Goal: Find specific page/section

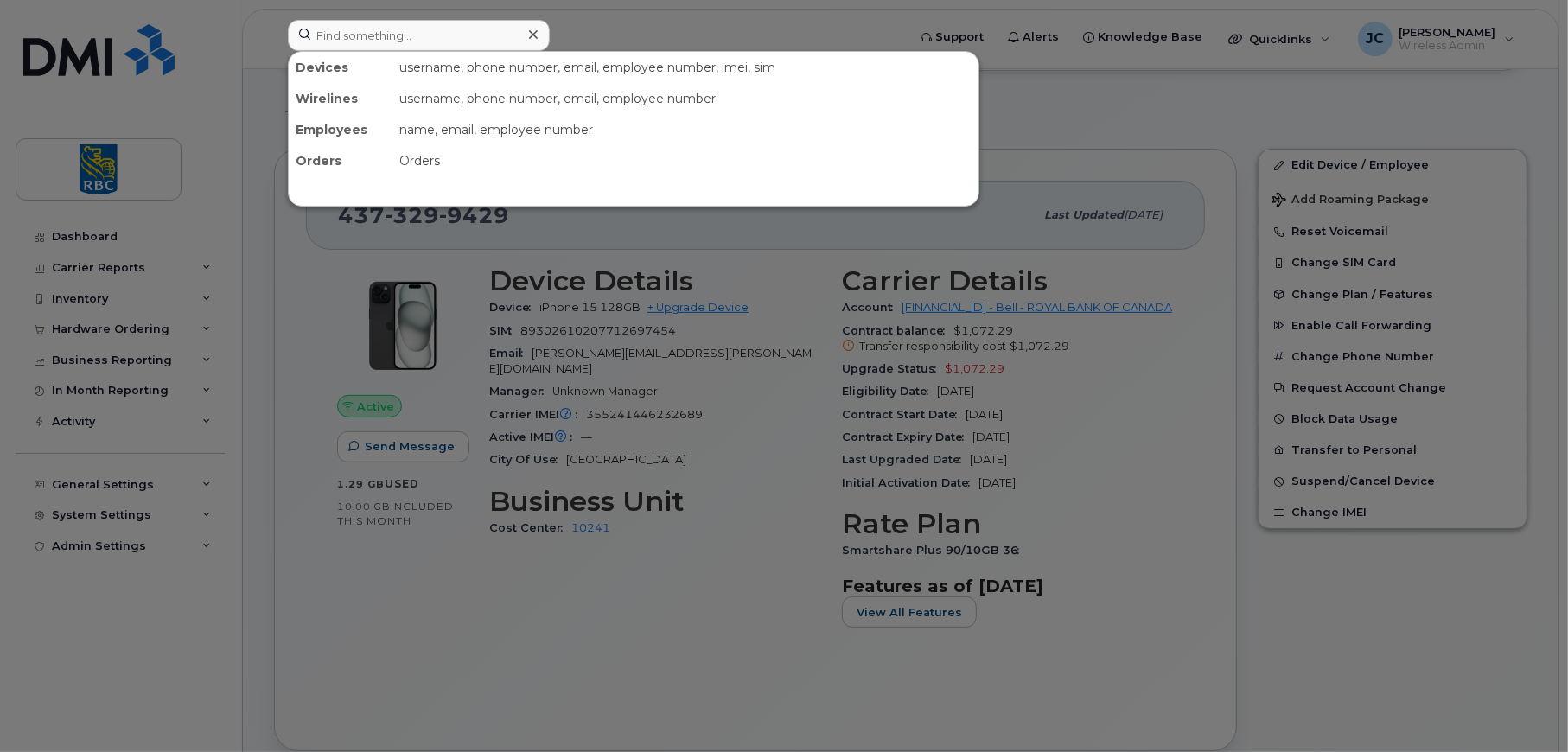
click at [415, 32] on input at bounding box center [419, 35] width 262 height 31
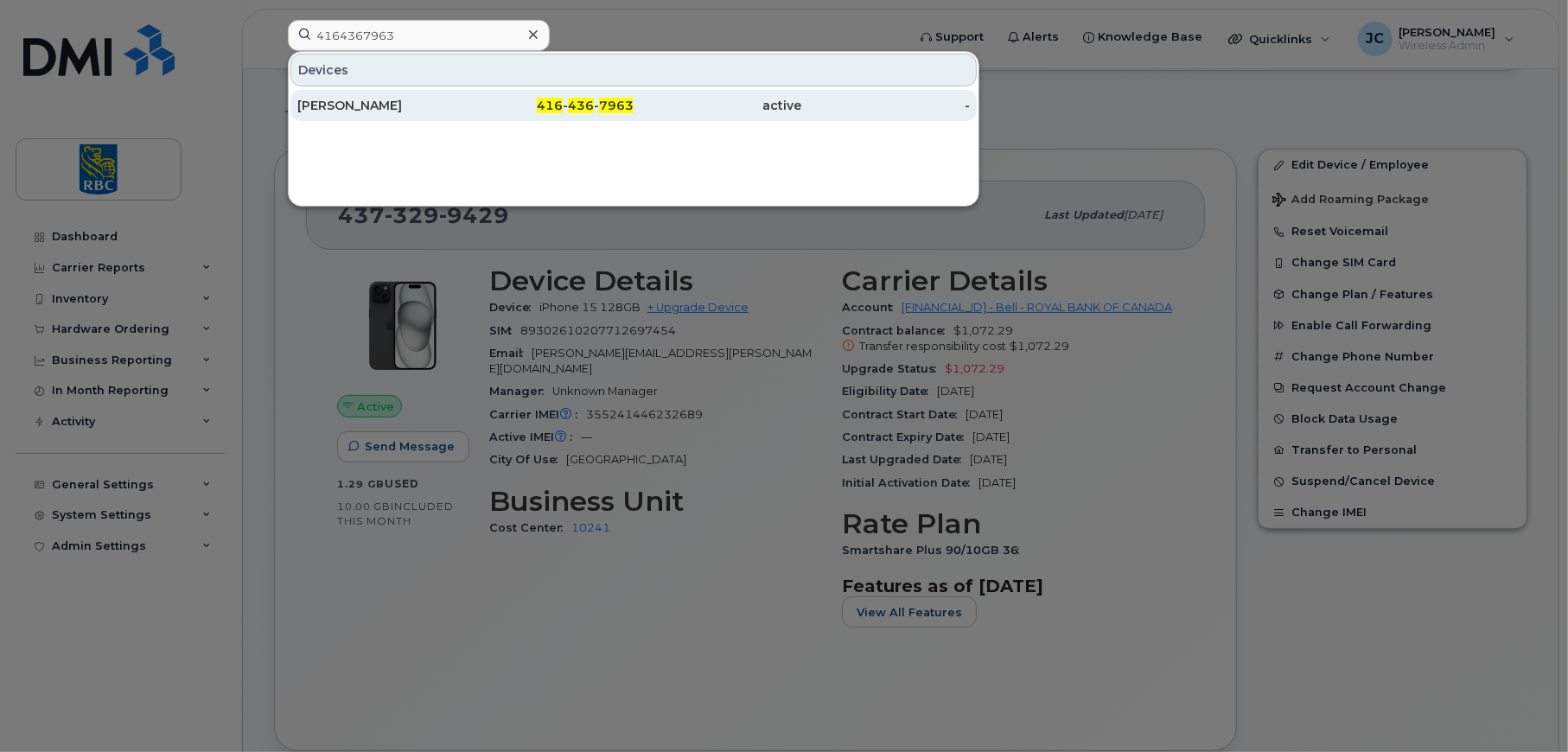
type input "4164367963"
click at [333, 101] on div "[PERSON_NAME]" at bounding box center [382, 105] width 169 height 18
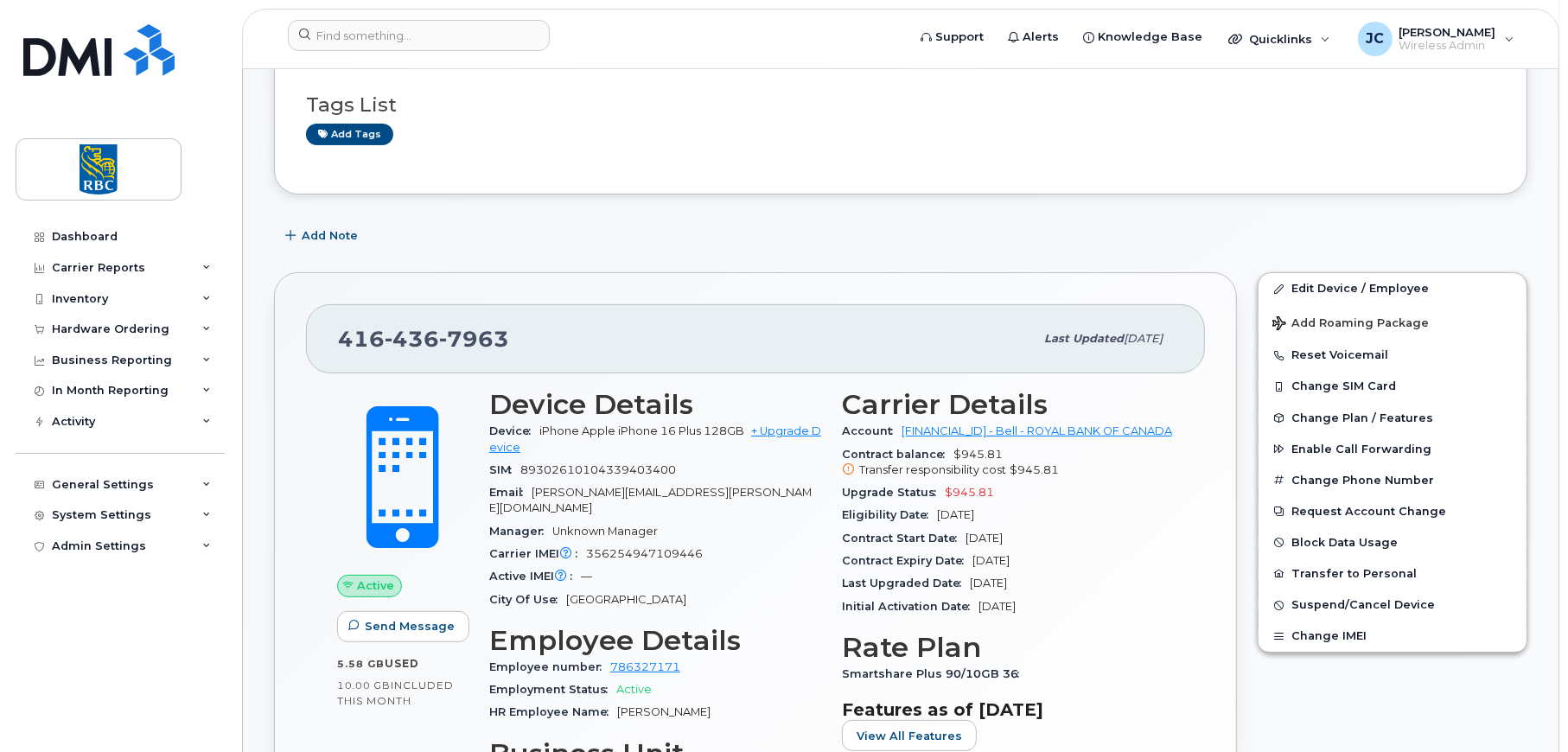
scroll to position [260, 0]
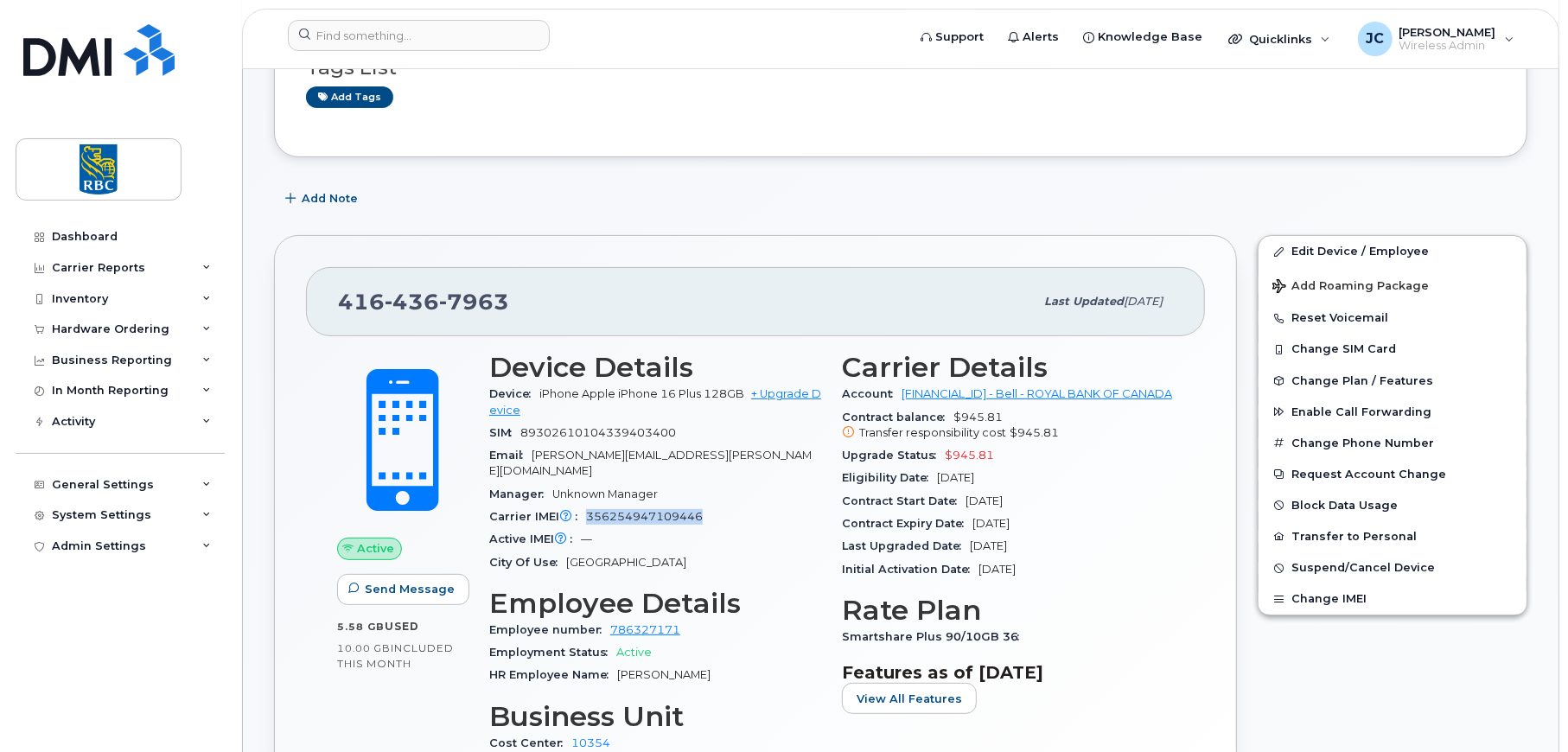
drag, startPoint x: 703, startPoint y: 501, endPoint x: 588, endPoint y: 502, distance: 115.0
click at [588, 506] on div "Carrier IMEI Carrier IMEI is reported during the last billing cycle or change o…" at bounding box center [655, 517] width 332 height 22
copy span "356254947109446"
click at [952, 113] on div "Tags List Add tags" at bounding box center [900, 74] width 1189 height 102
click at [1000, 204] on div "Add Note" at bounding box center [901, 199] width 1254 height 31
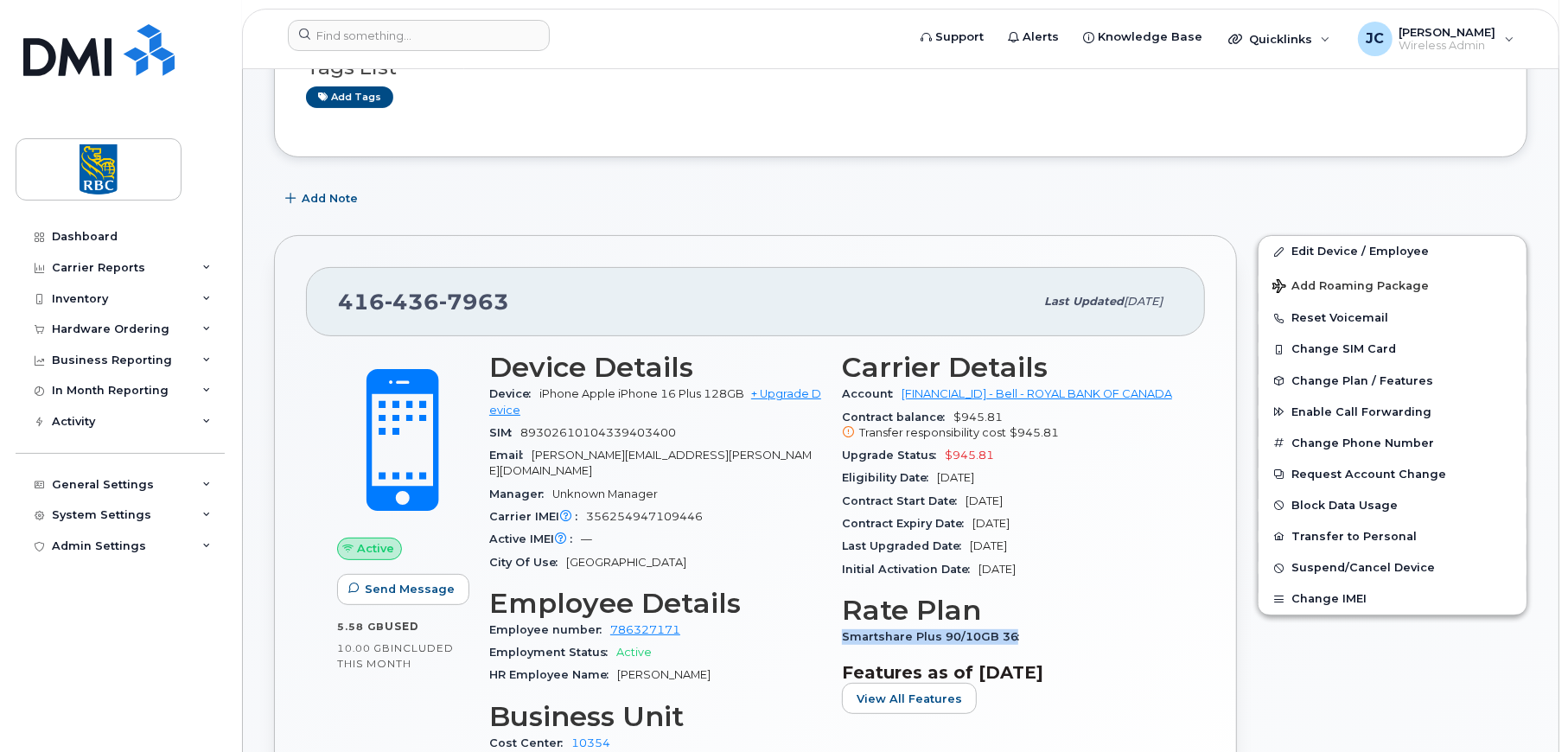
drag, startPoint x: 1014, startPoint y: 632, endPoint x: 844, endPoint y: 641, distance: 170.2
click at [844, 641] on span "Smartshare Plus 90/10GB 36" at bounding box center [934, 636] width 186 height 13
copy span "Smartshare Plus 90/10GB 36"
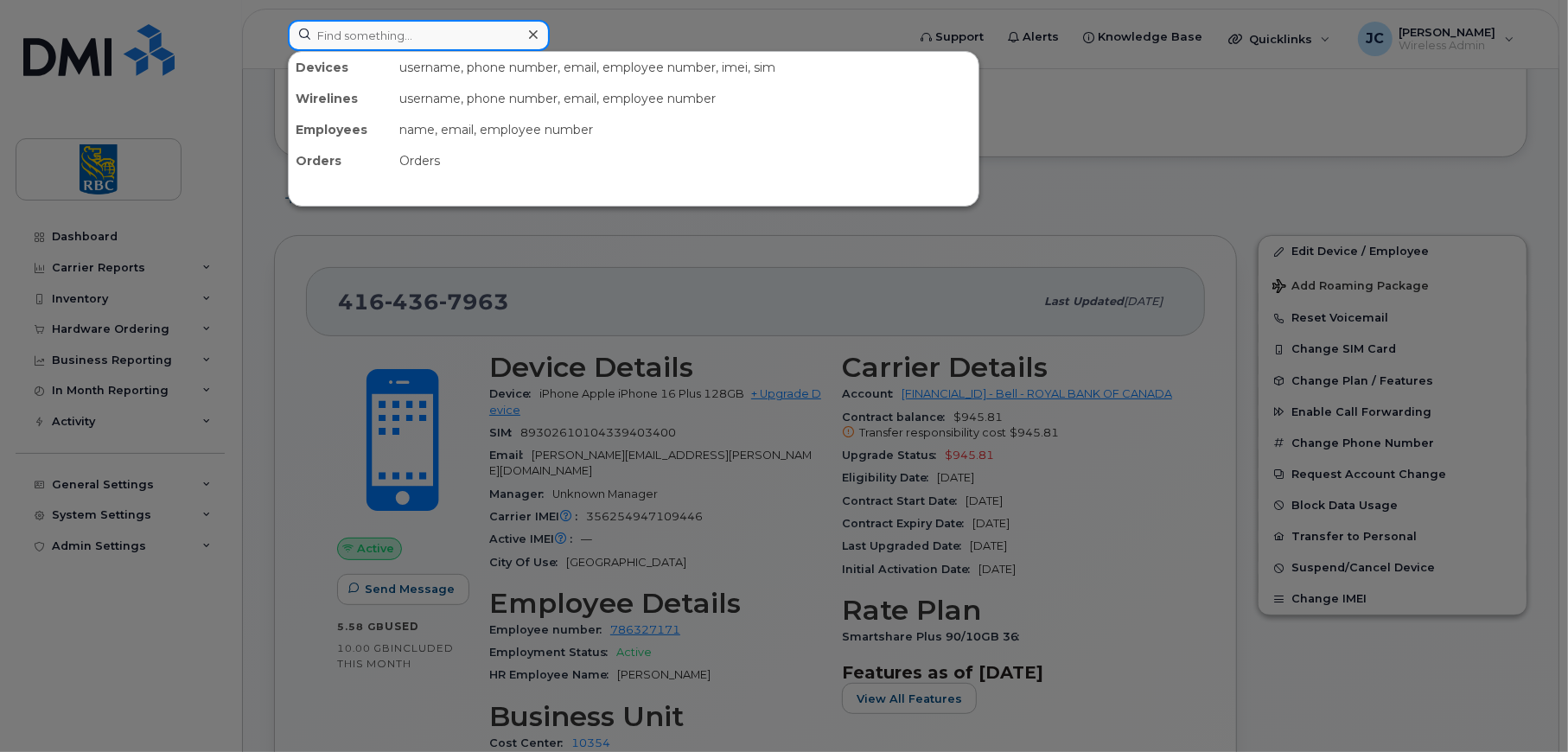
click at [445, 35] on input at bounding box center [419, 35] width 262 height 31
paste input "4163463186"
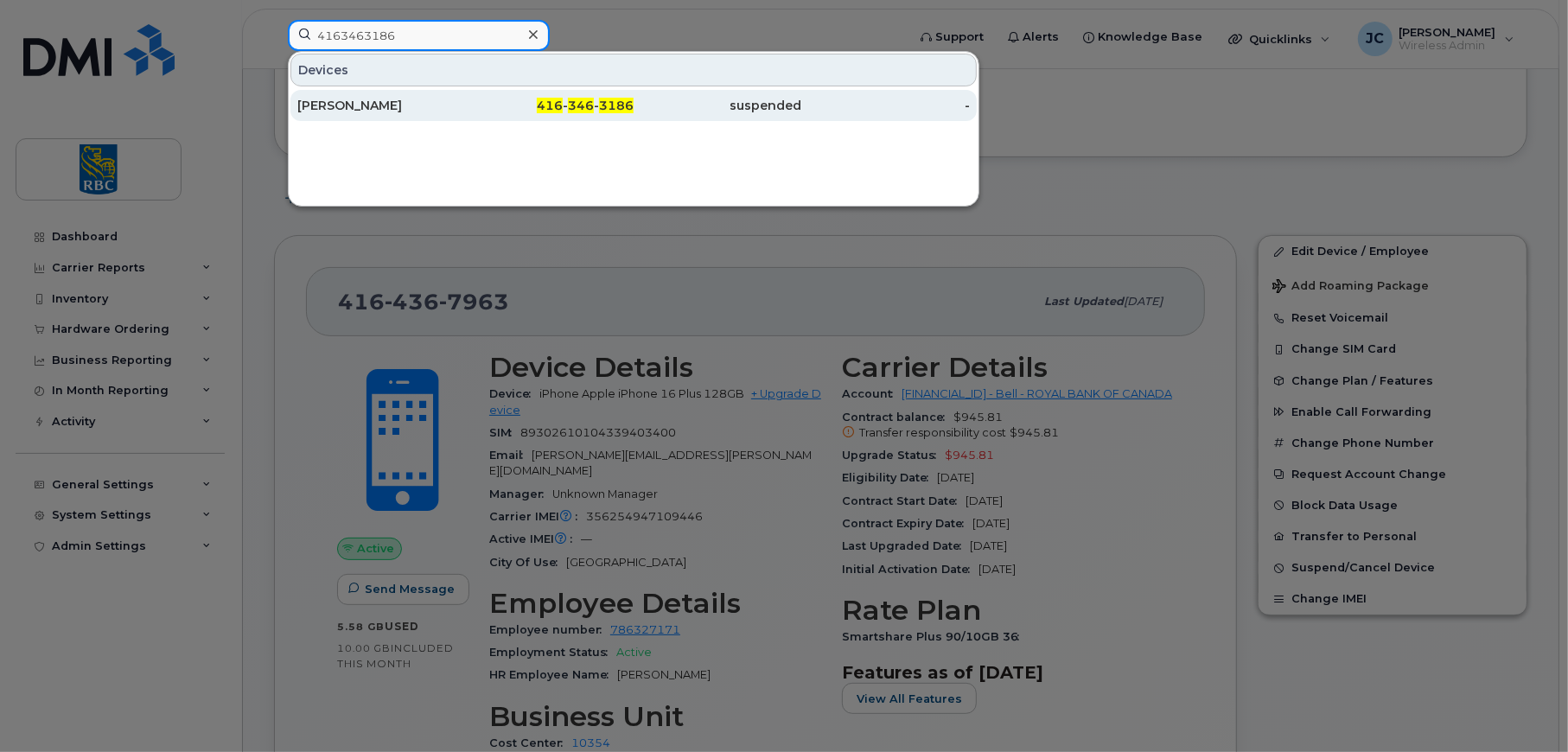
type input "4163463186"
click at [340, 100] on div "Nidhi Sarathmohan" at bounding box center [382, 105] width 169 height 18
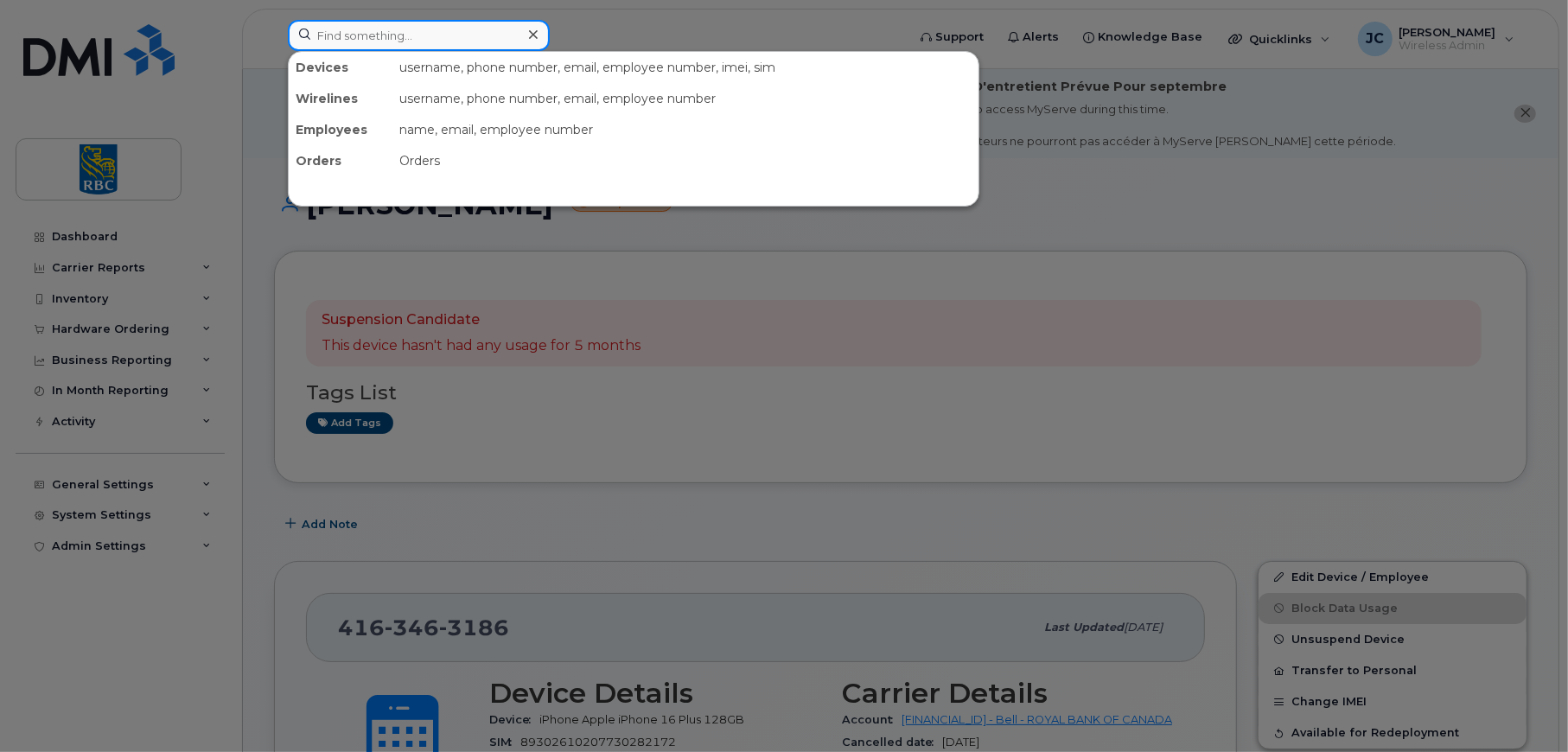
click at [428, 31] on input at bounding box center [419, 35] width 262 height 31
paste input "4374401726"
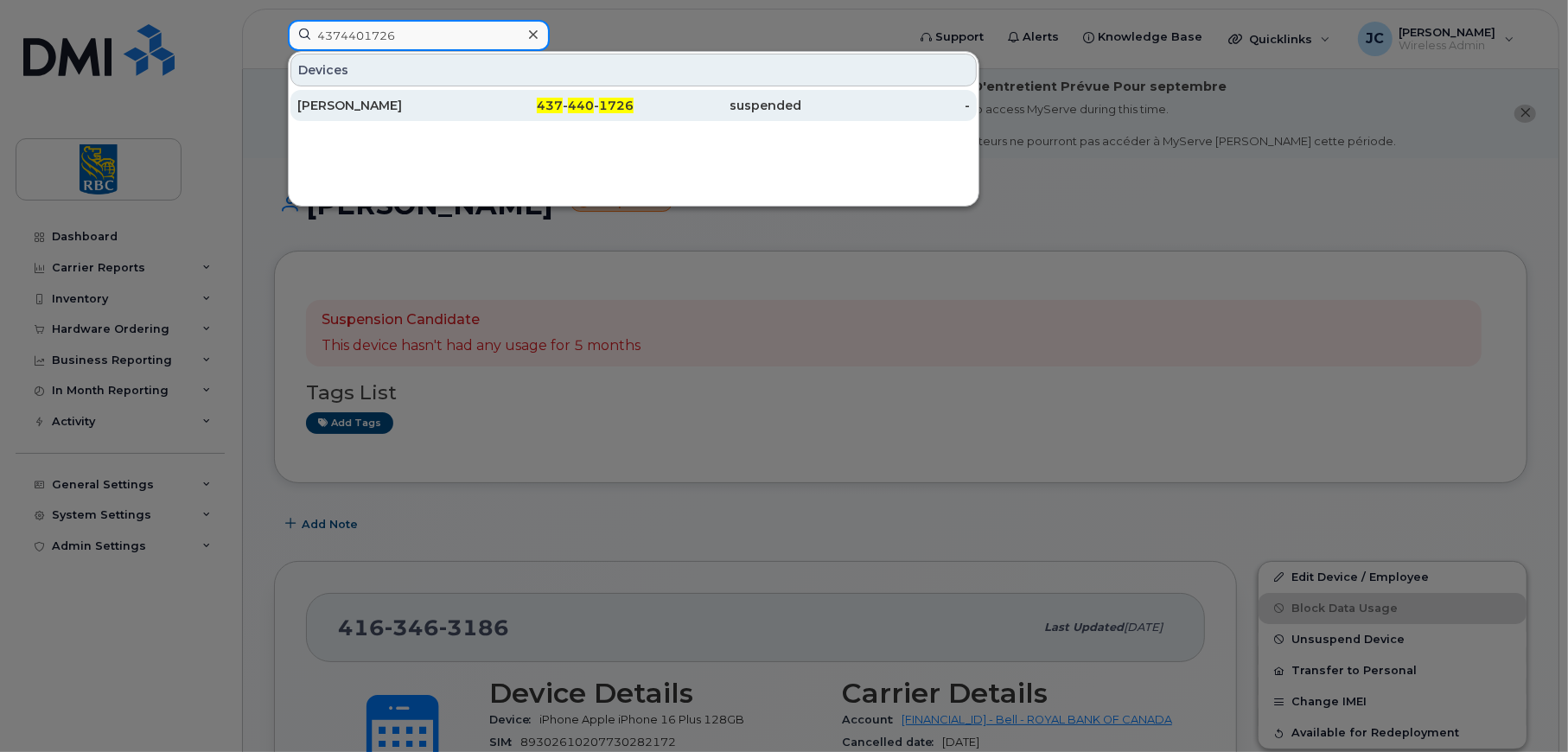
type input "4374401726"
click at [366, 98] on div "Dwayne Cawley" at bounding box center [382, 105] width 169 height 18
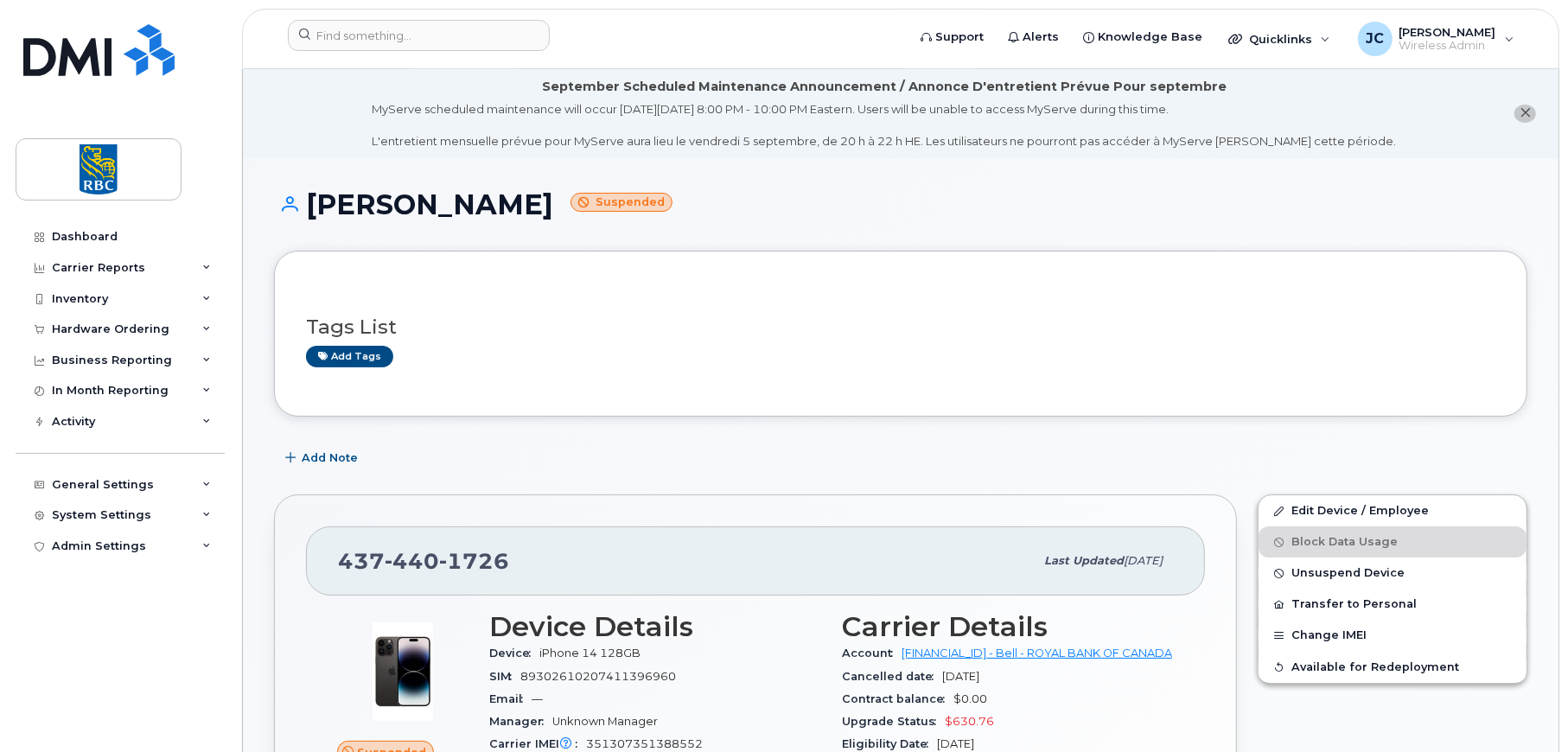
drag, startPoint x: 537, startPoint y: 206, endPoint x: 288, endPoint y: 211, distance: 249.1
click at [288, 211] on h1 "[PERSON_NAME] Suspended" at bounding box center [901, 204] width 1254 height 30
copy h1 "[PERSON_NAME]"
